Goal: Find specific page/section: Find specific page/section

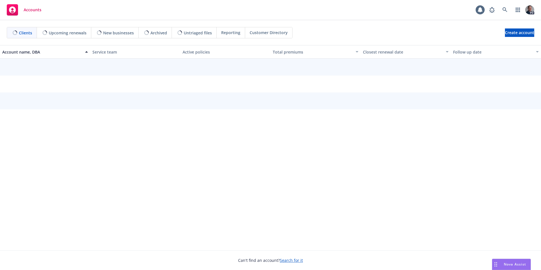
click at [505, 264] on span "Nova Assist" at bounding box center [514, 264] width 22 height 5
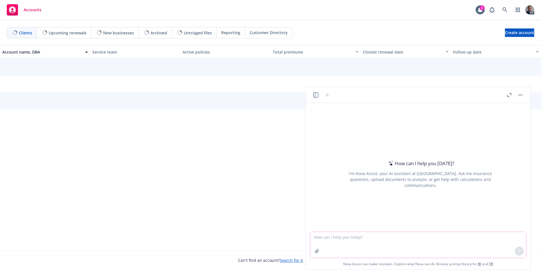
click at [365, 237] on textarea at bounding box center [418, 245] width 216 height 26
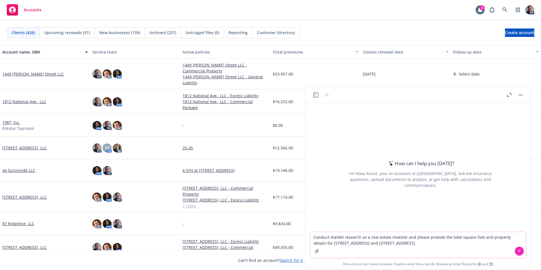
type textarea "Conduct market research as a real estate investor and please provide the total …"
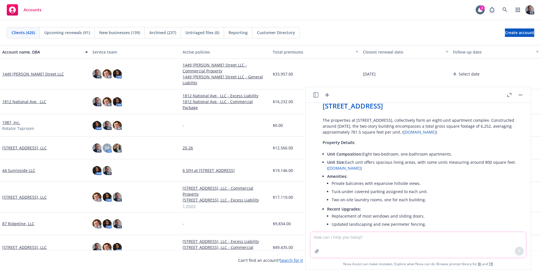
scroll to position [121, 0]
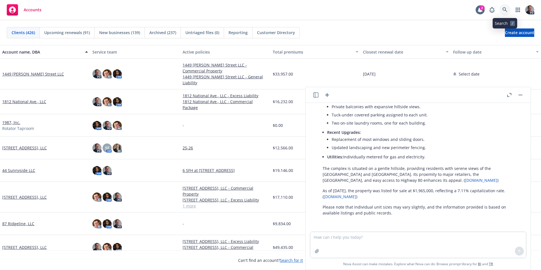
click at [508, 14] on link at bounding box center [504, 9] width 11 height 11
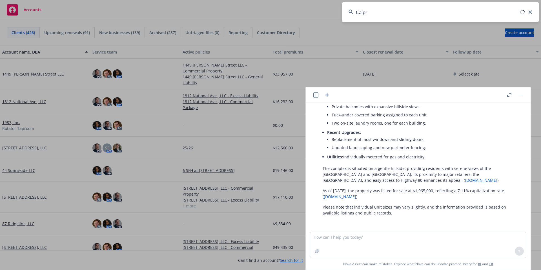
type input "Calpro"
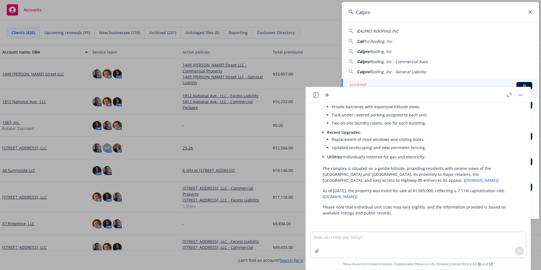
click at [519, 95] on icon "button" at bounding box center [520, 95] width 4 height 1
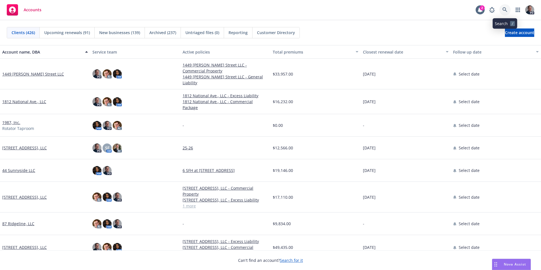
click at [506, 11] on icon at bounding box center [504, 9] width 5 height 5
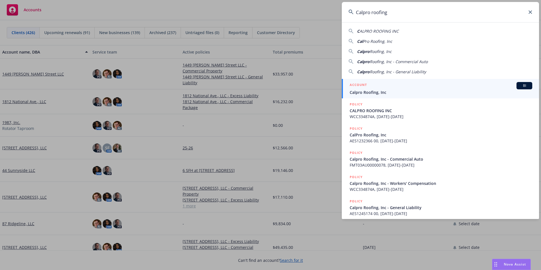
type input "Calpro roofing"
click at [396, 91] on span "Calpro Roofing, Inc" at bounding box center [440, 92] width 182 height 6
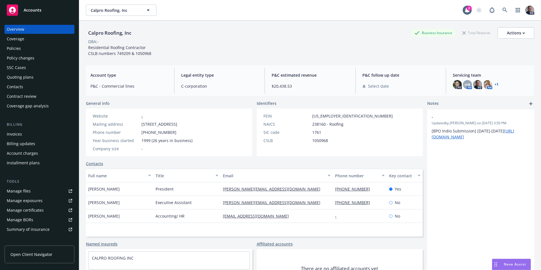
click at [494, 83] on link "+ 1" at bounding box center [496, 84] width 4 height 3
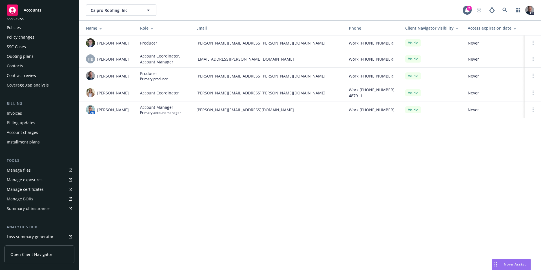
scroll to position [19, 0]
click at [17, 31] on div "Policies" at bounding box center [14, 28] width 14 height 9
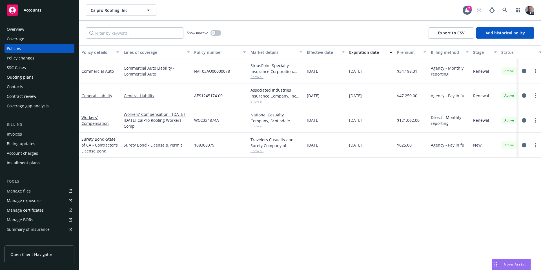
click at [260, 100] on span "Show all" at bounding box center [276, 101] width 52 height 5
